Goal: Transaction & Acquisition: Book appointment/travel/reservation

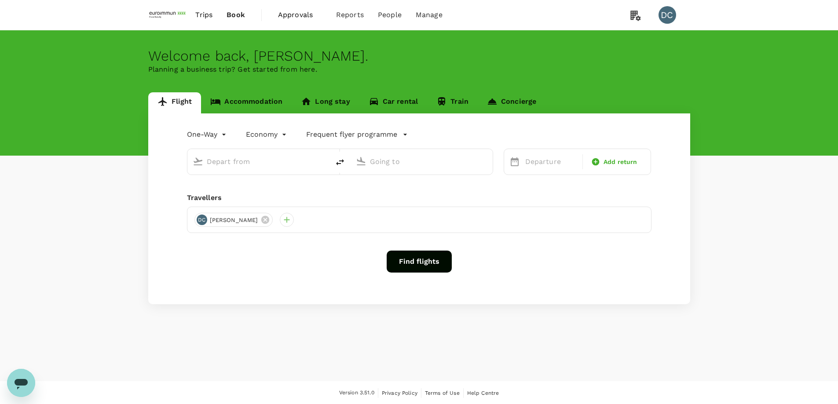
type input "roundtrip"
type input "Singapore Changi (SIN)"
type input "Suvarnabhumi Intl (BKK)"
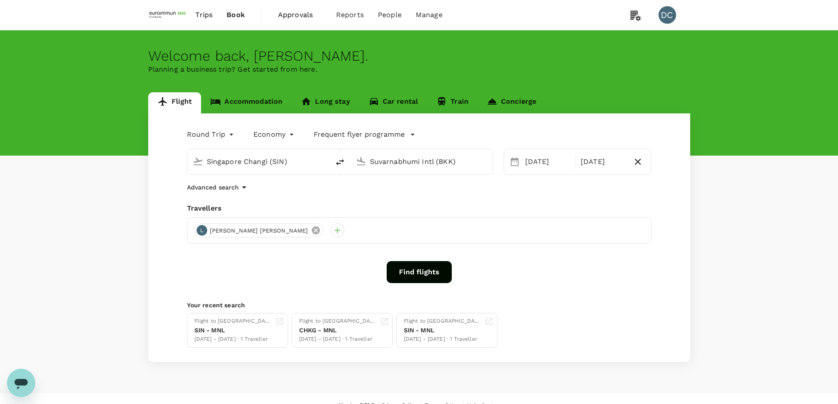
click at [311, 230] on icon at bounding box center [316, 231] width 10 height 10
click at [287, 15] on span "Approvals" at bounding box center [300, 15] width 44 height 11
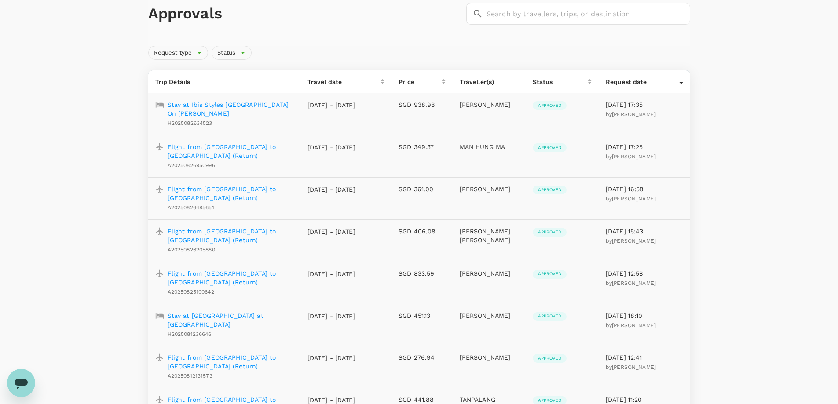
scroll to position [132, 0]
